Goal: Find specific page/section: Find specific page/section

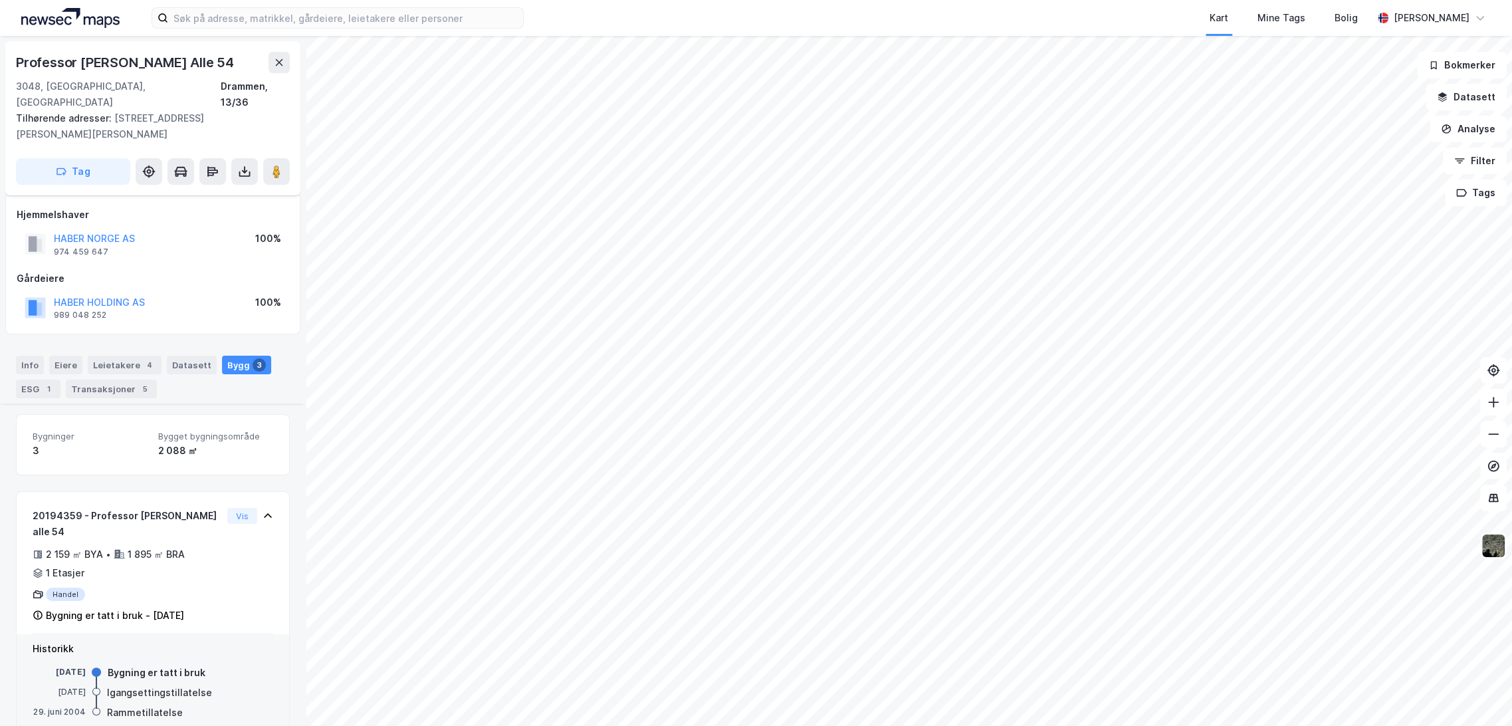
scroll to position [427, 0]
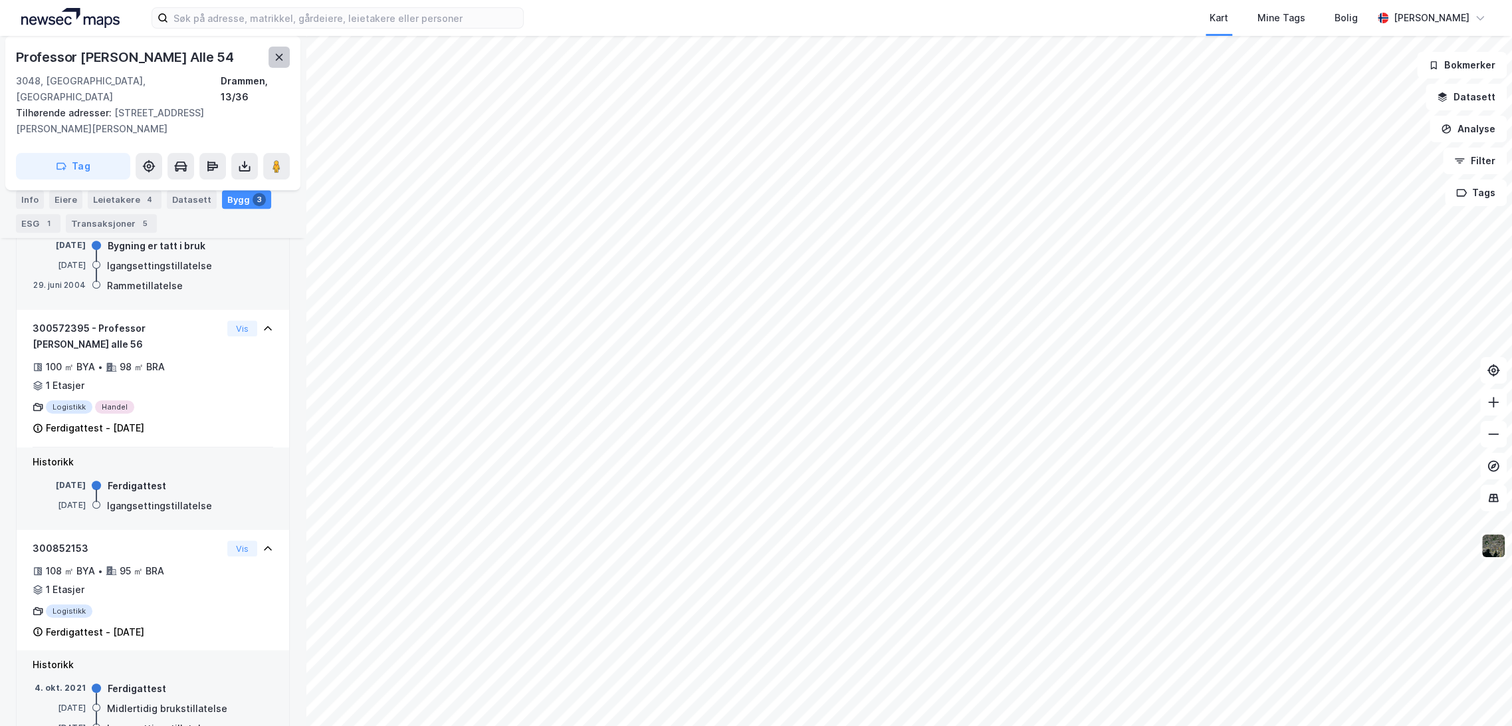
click at [281, 52] on icon at bounding box center [279, 57] width 11 height 11
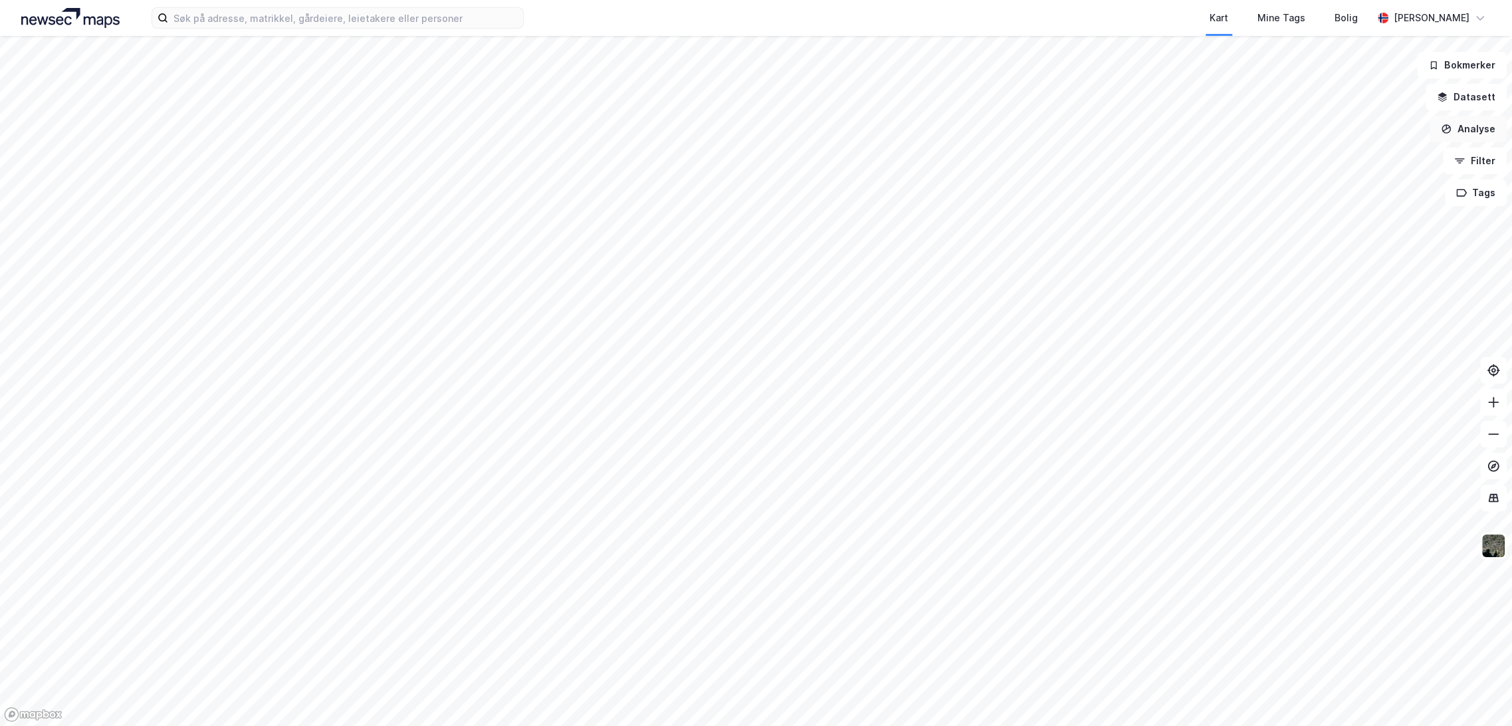
click at [1476, 126] on button "Analyse" at bounding box center [1468, 129] width 77 height 27
click at [1479, 131] on button "Analyse" at bounding box center [1468, 129] width 77 height 27
click at [1467, 132] on button "Analyse" at bounding box center [1468, 129] width 77 height 27
click at [1484, 98] on button "Datasett" at bounding box center [1466, 97] width 81 height 27
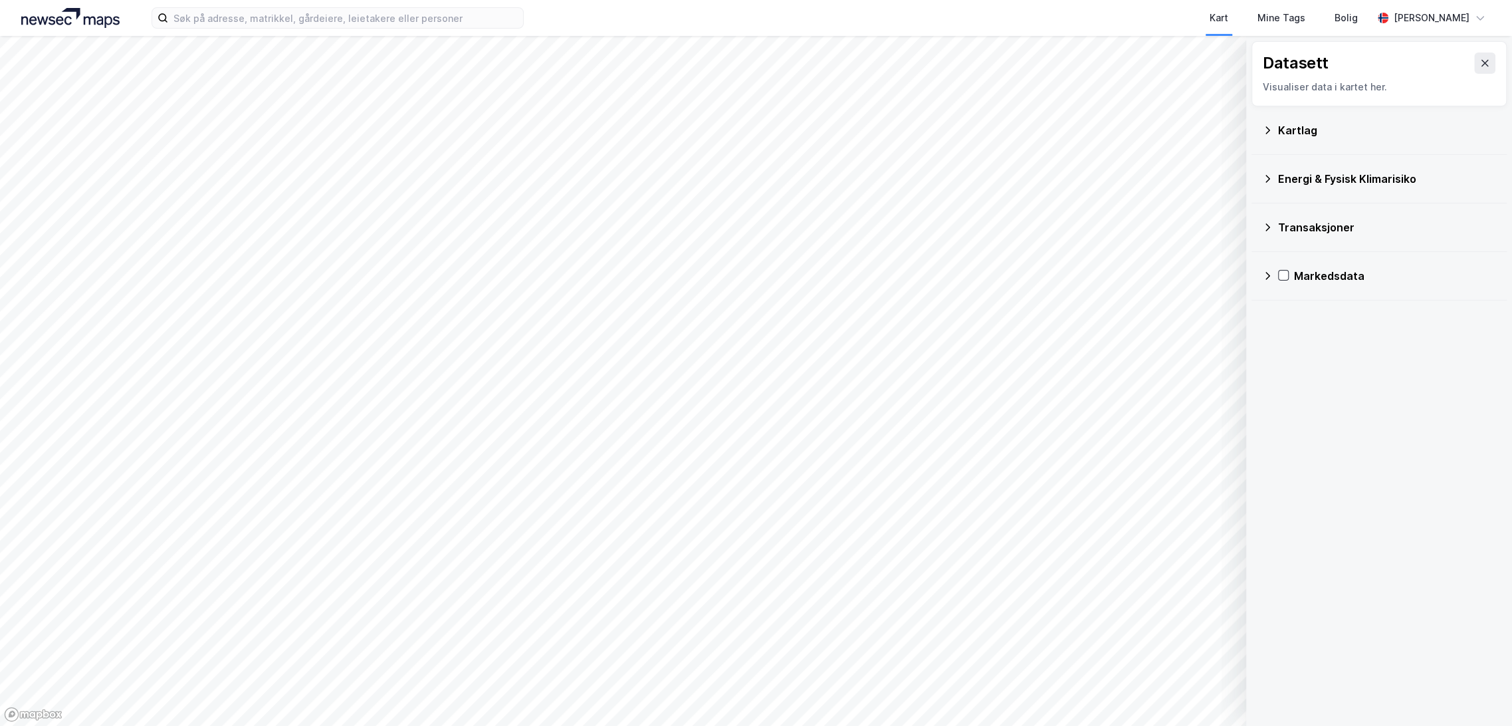
click at [1302, 131] on div "Kartlag" at bounding box center [1387, 130] width 218 height 16
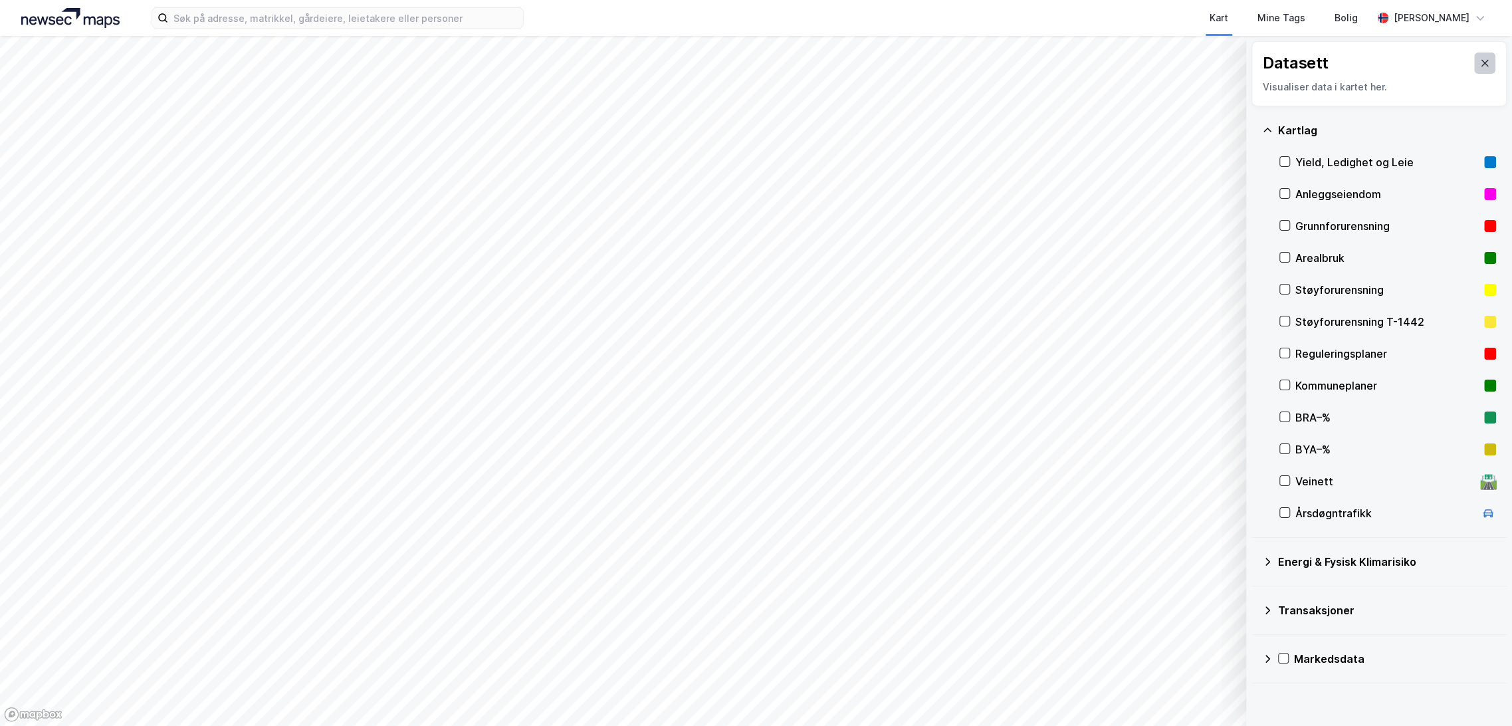
click at [1480, 60] on icon at bounding box center [1485, 63] width 11 height 11
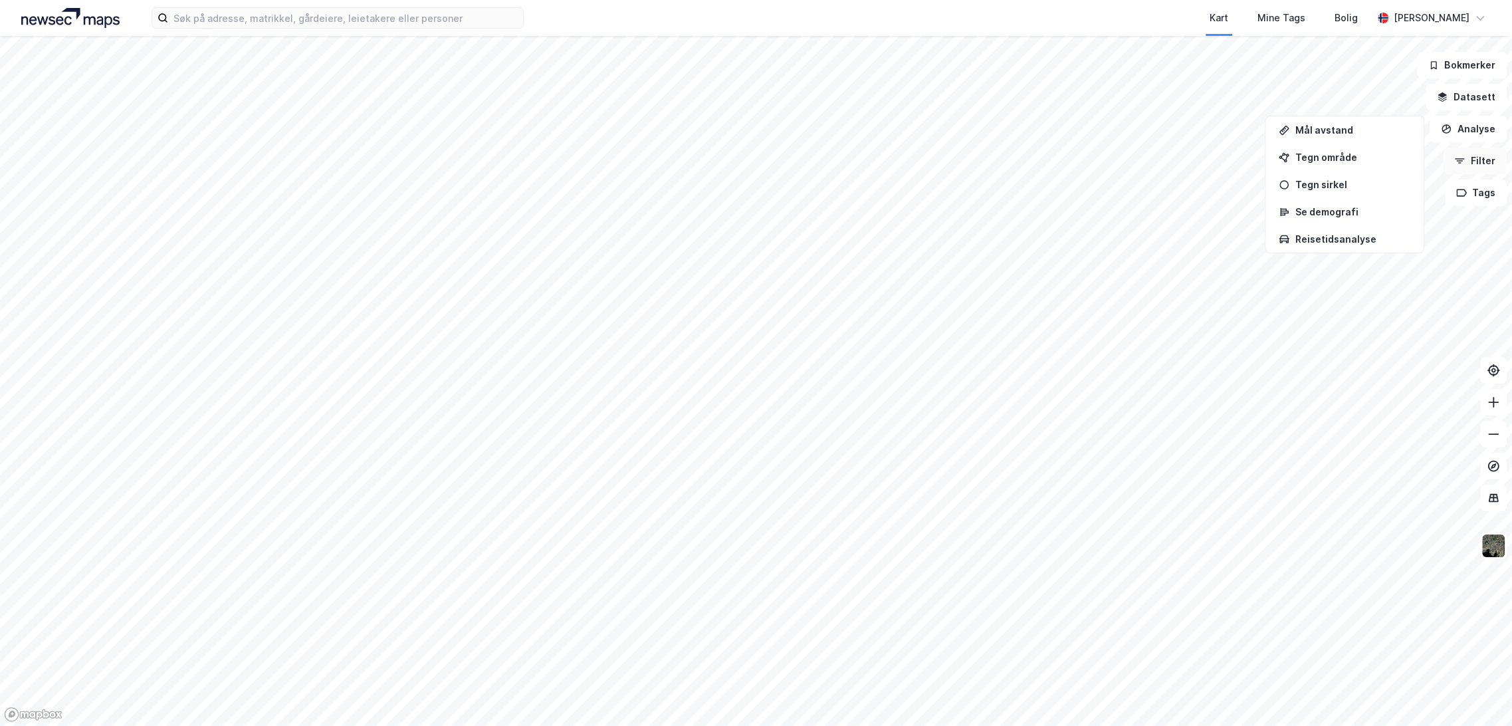
click at [1480, 161] on button "Filter" at bounding box center [1475, 161] width 64 height 27
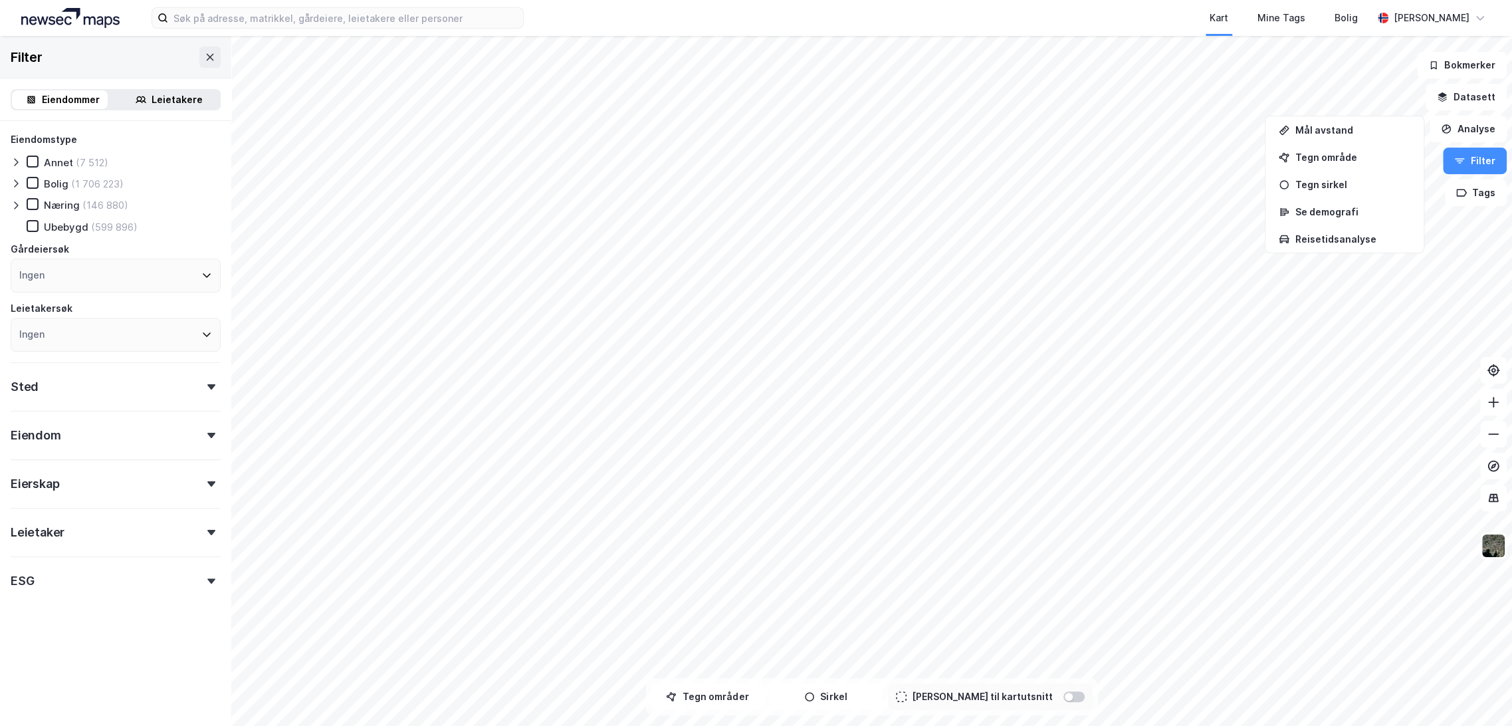
click at [19, 207] on icon at bounding box center [16, 205] width 11 height 11
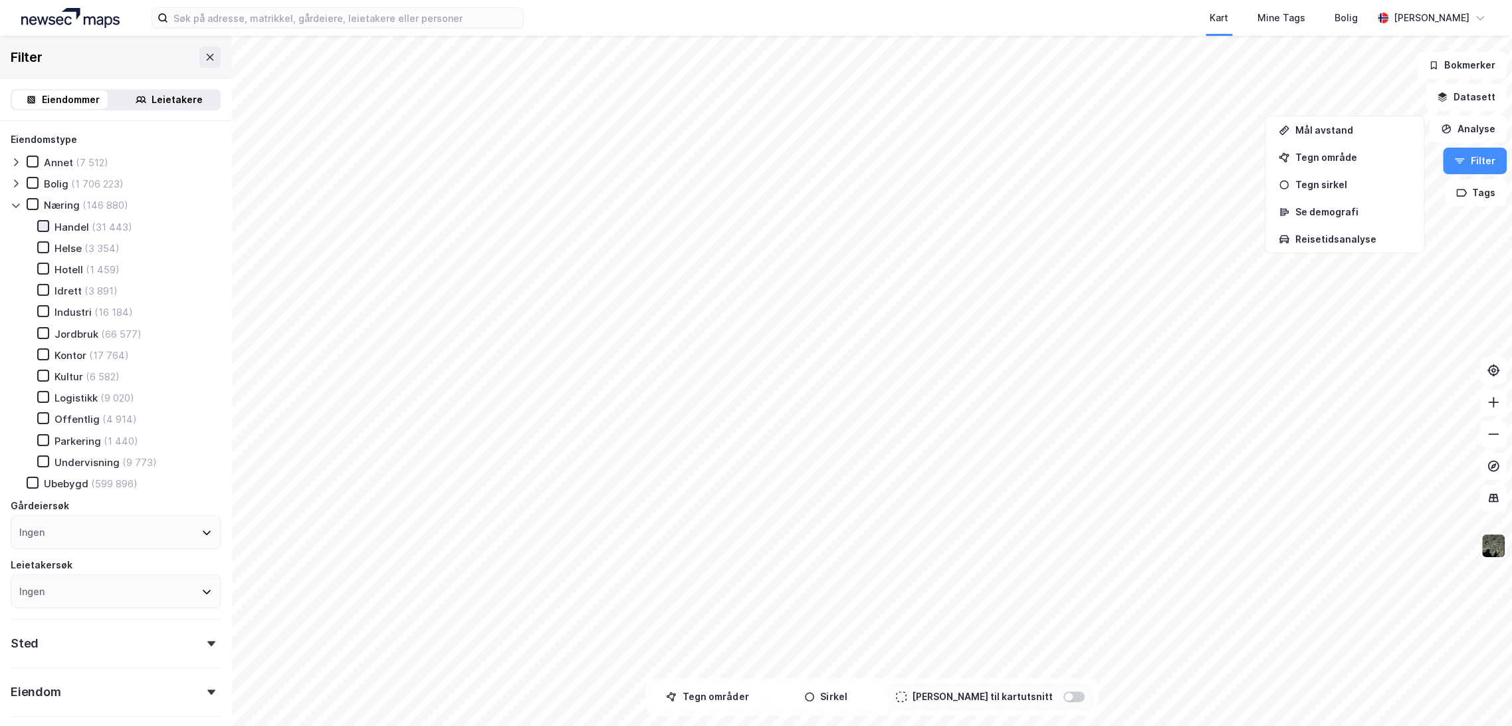
click at [39, 224] on icon at bounding box center [43, 225] width 9 height 9
